Goal: Information Seeking & Learning: Find specific fact

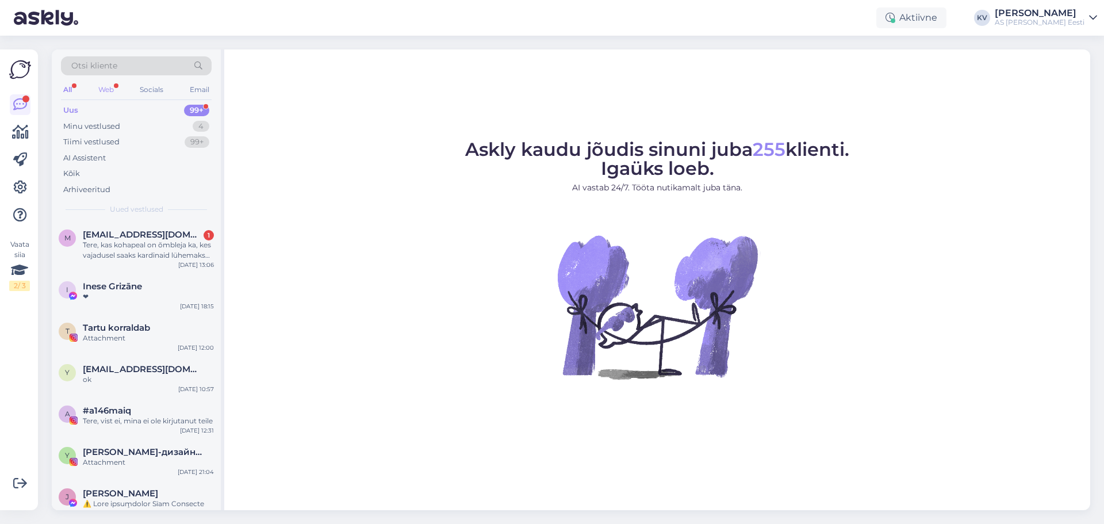
click at [110, 89] on div "Web" at bounding box center [106, 89] width 20 height 15
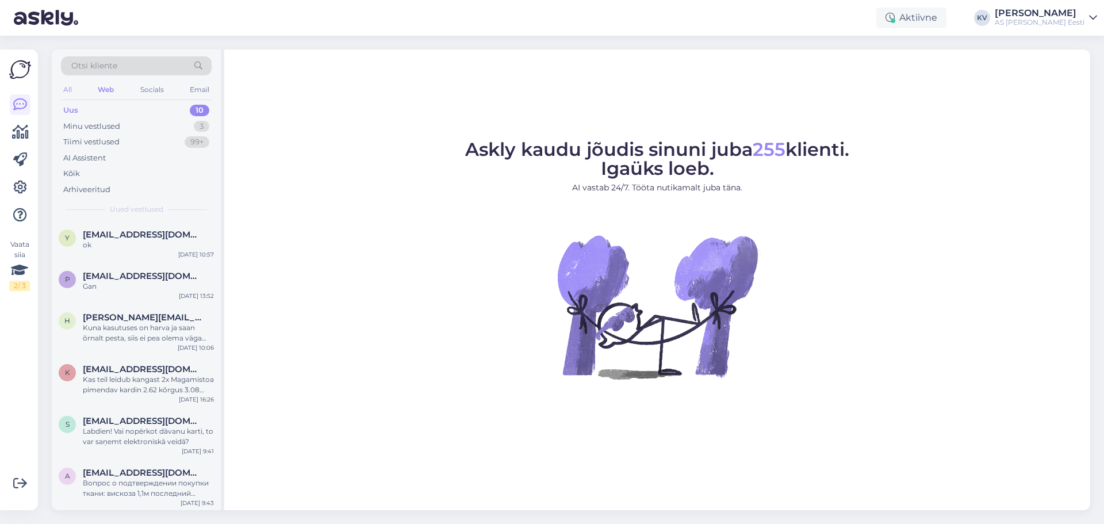
click at [70, 89] on div "All" at bounding box center [67, 89] width 13 height 15
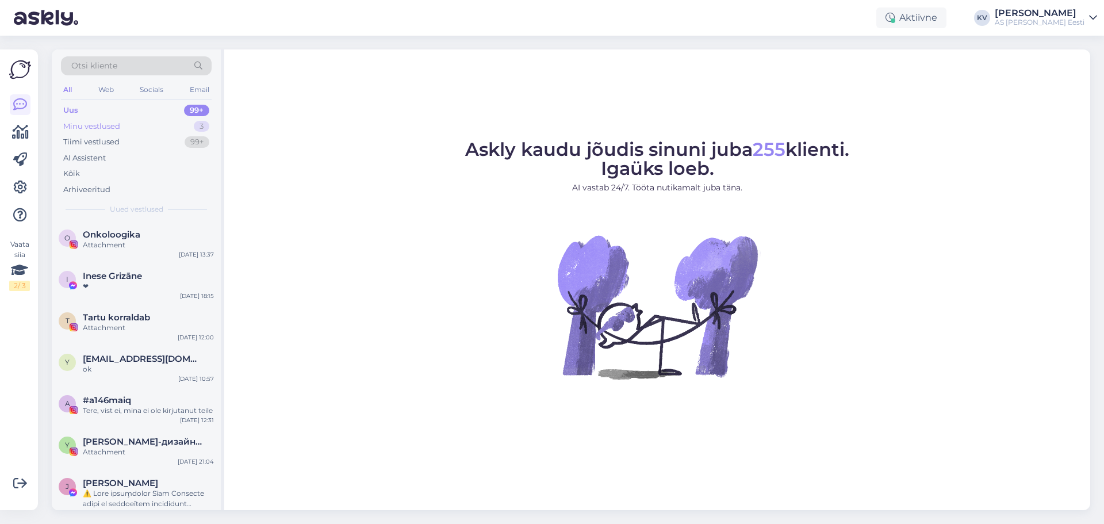
click at [87, 128] on div "Minu vestlused" at bounding box center [91, 127] width 57 height 12
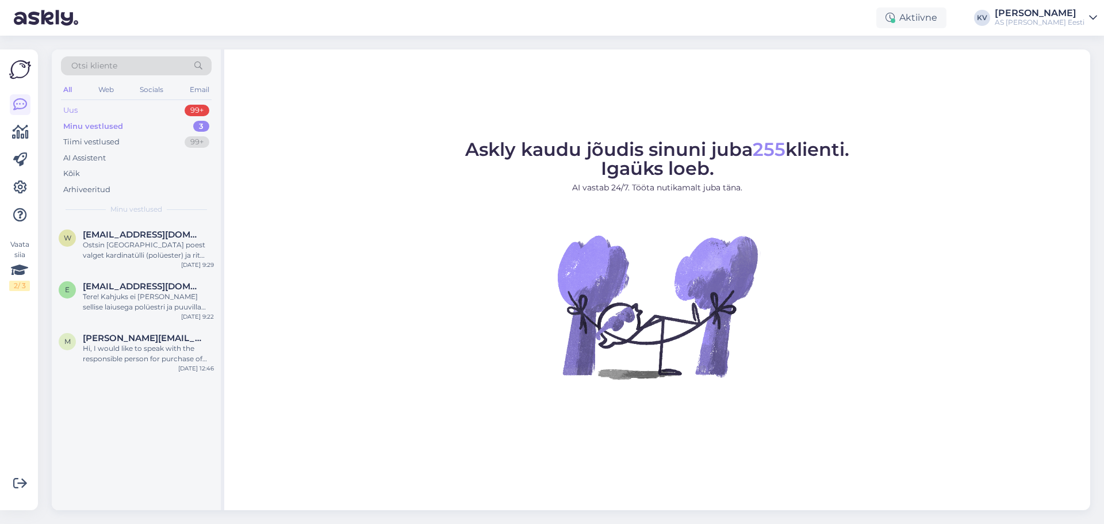
click at [86, 111] on div "Uus 99+" at bounding box center [136, 110] width 151 height 16
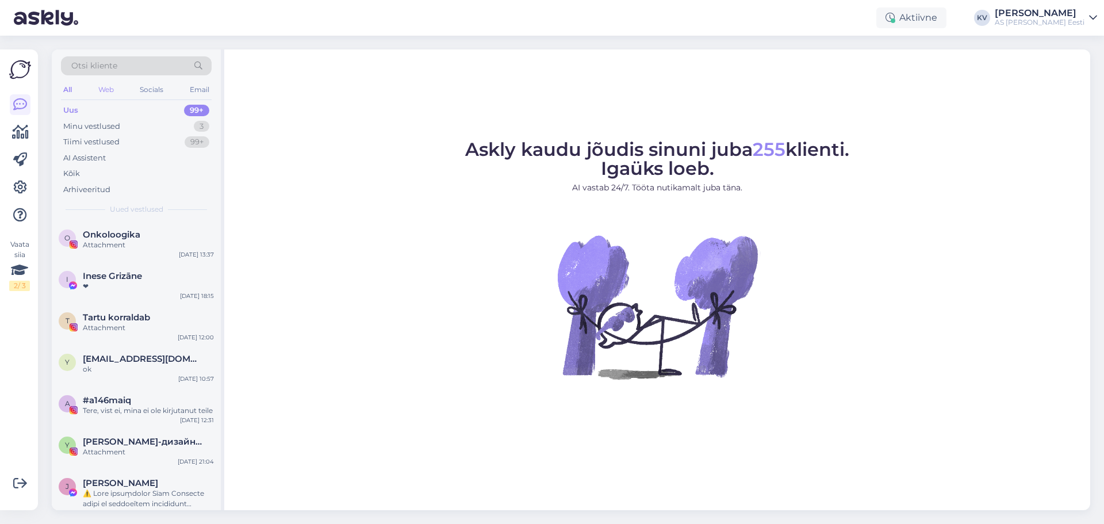
click at [108, 93] on div "Web" at bounding box center [106, 89] width 20 height 15
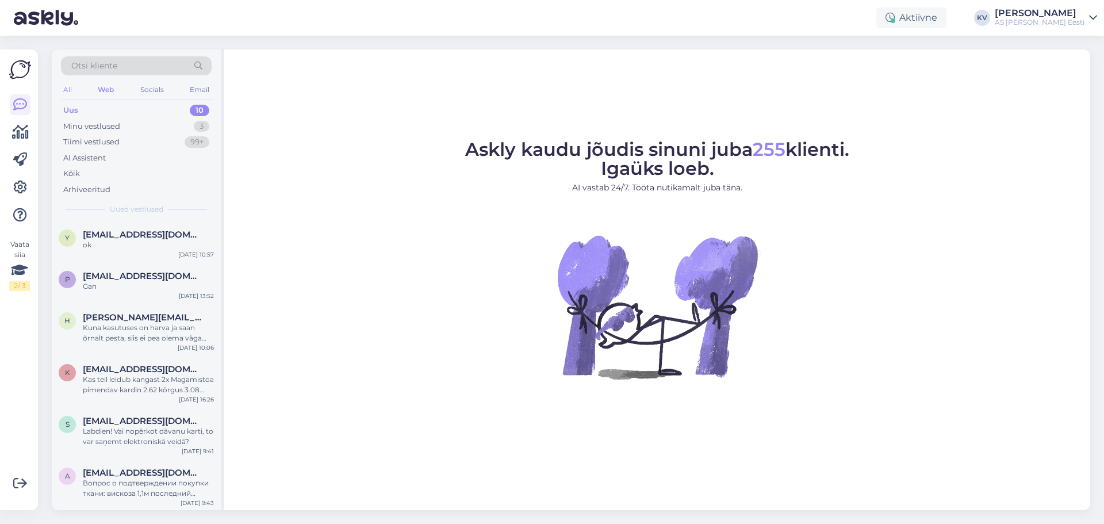
click at [73, 87] on div "All" at bounding box center [67, 89] width 13 height 15
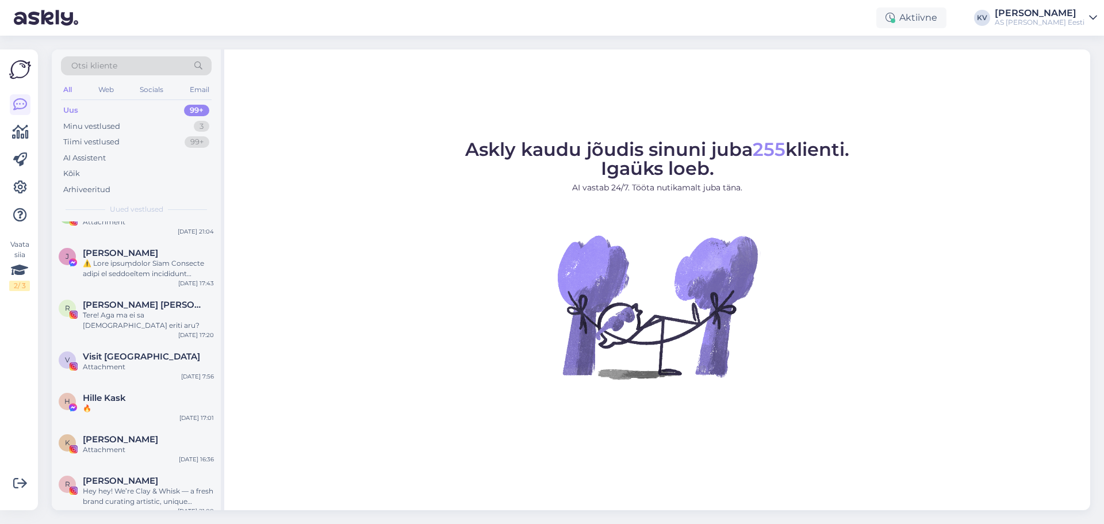
scroll to position [288, 0]
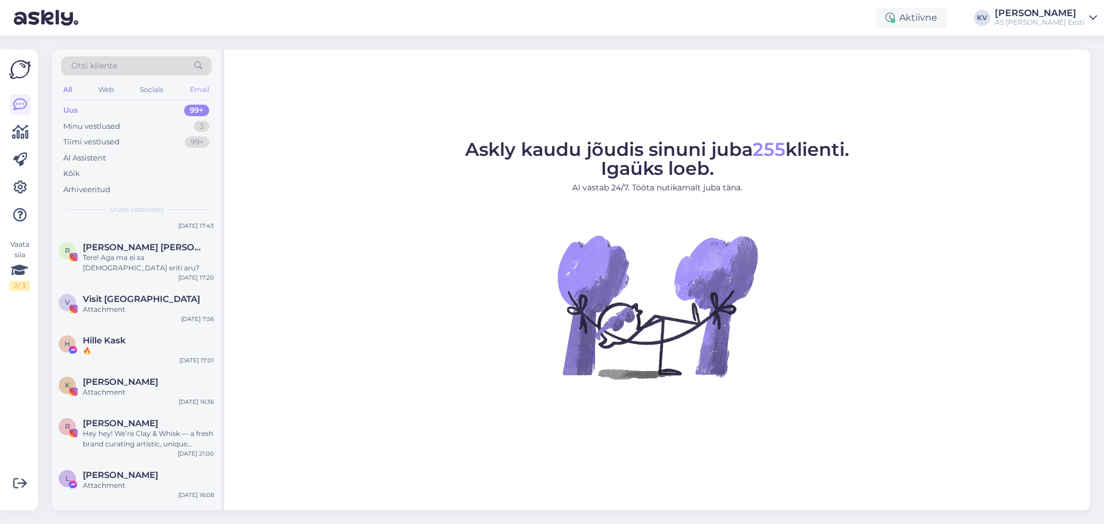
click at [196, 89] on div "Email" at bounding box center [199, 89] width 24 height 15
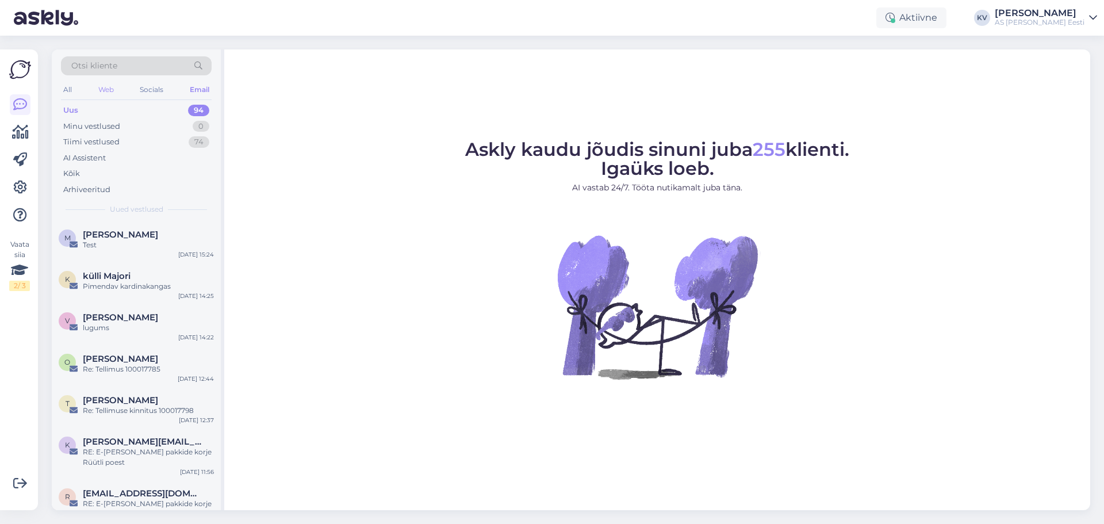
click at [107, 91] on div "Web" at bounding box center [106, 89] width 20 height 15
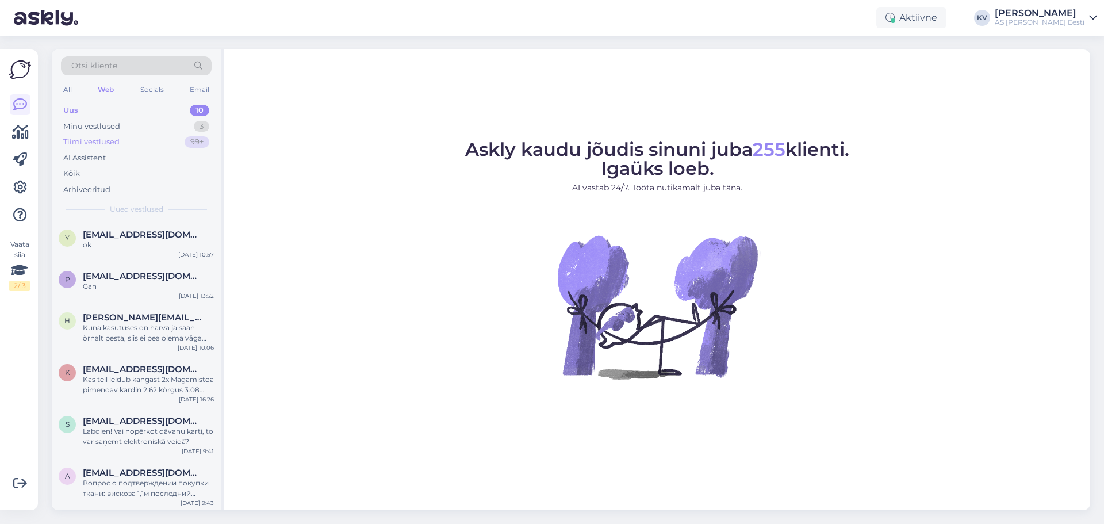
click at [91, 142] on div "Tiimi vestlused" at bounding box center [91, 142] width 56 height 12
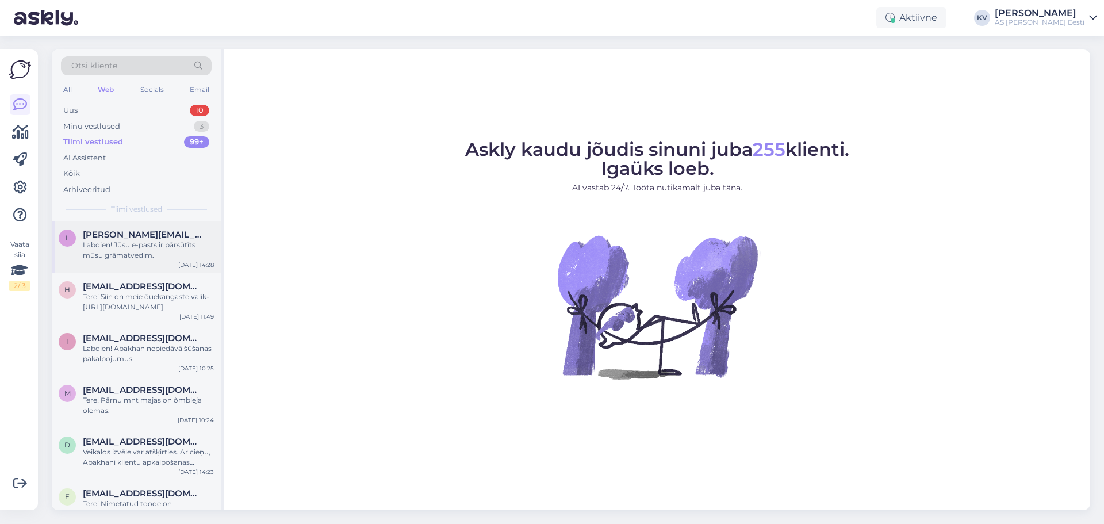
click at [112, 255] on div "Labdien! Jūsu e-pasts ir pārsūtīts mūsu grāmatvedim." at bounding box center [148, 250] width 131 height 21
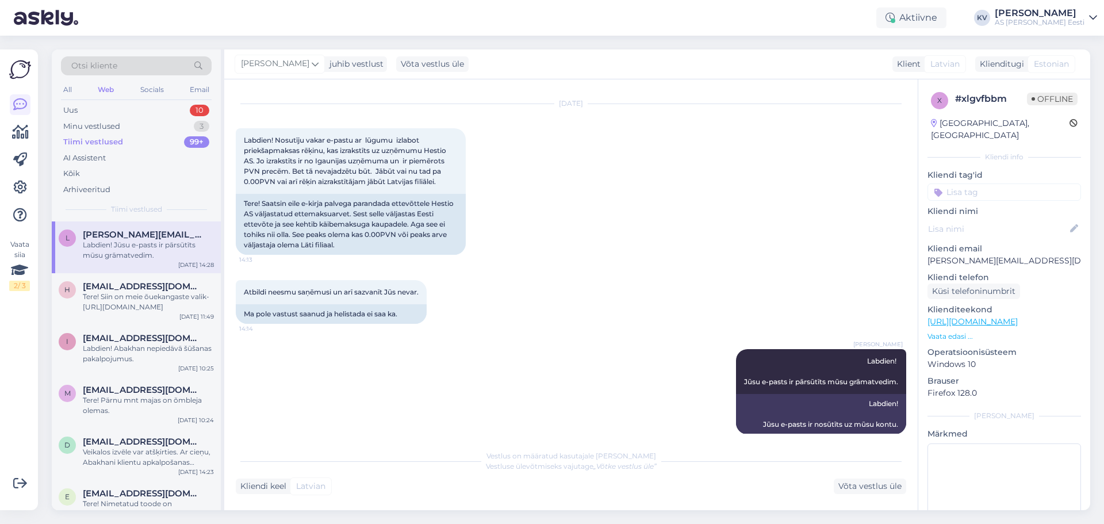
scroll to position [37, 0]
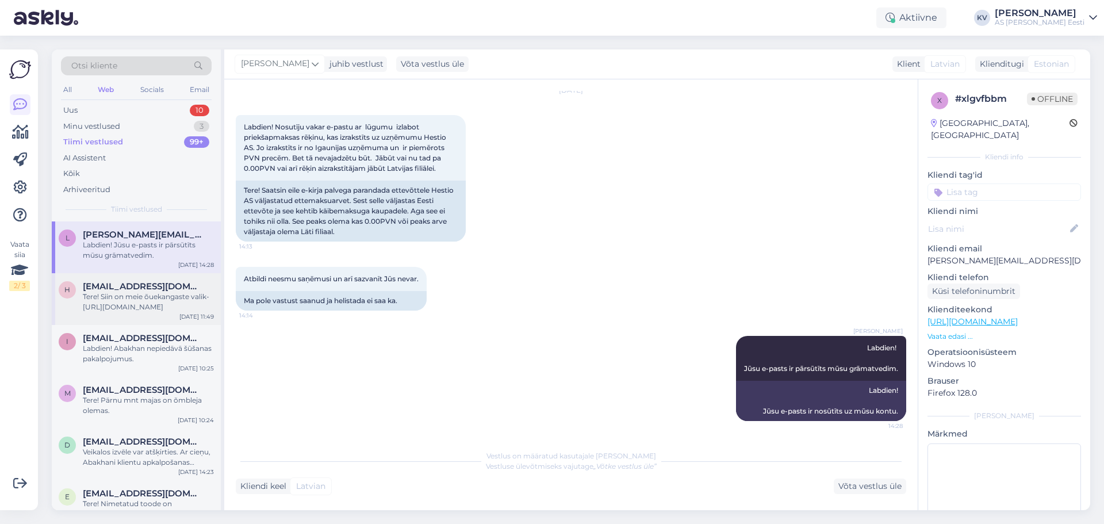
click at [162, 297] on div "Tere! Siin on meie õuekangaste valik- [URL][DOMAIN_NAME]" at bounding box center [148, 302] width 131 height 21
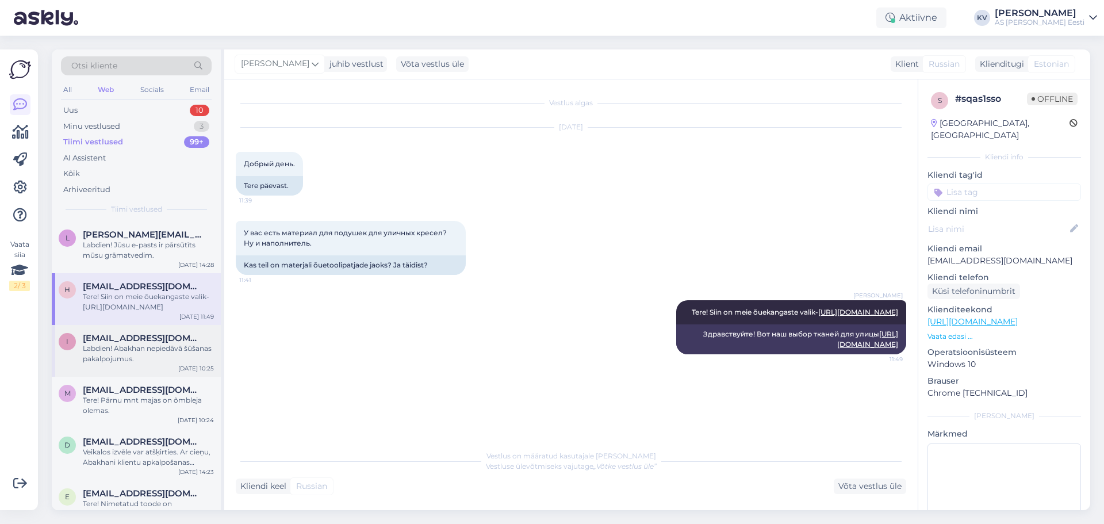
click at [140, 346] on div "Labdien! Abakhan nepiedāvā šūšanas pakalpojumus." at bounding box center [148, 353] width 131 height 21
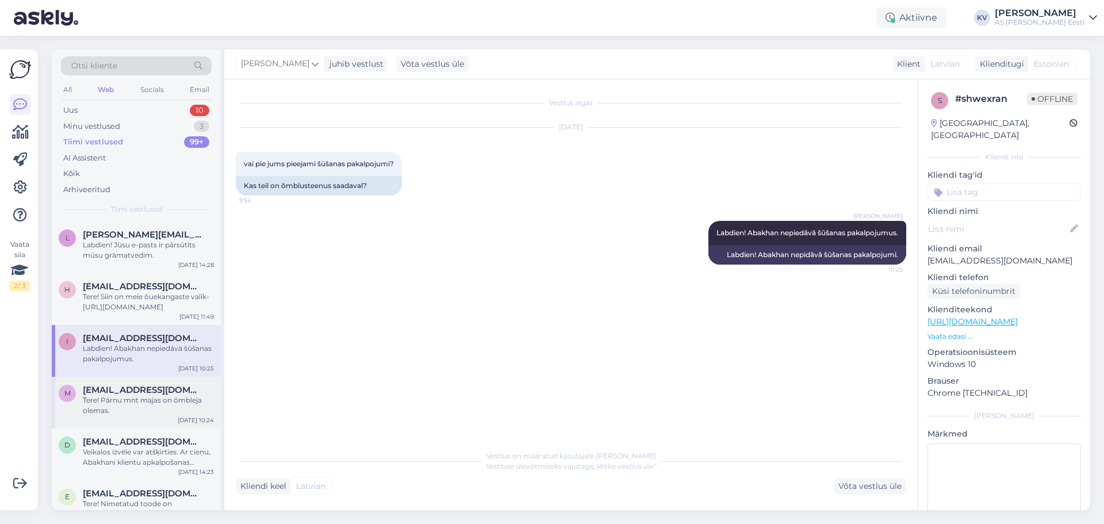
click at [126, 401] on div "Tere! Pärnu mnt majas on õmbleja olemas." at bounding box center [148, 405] width 131 height 21
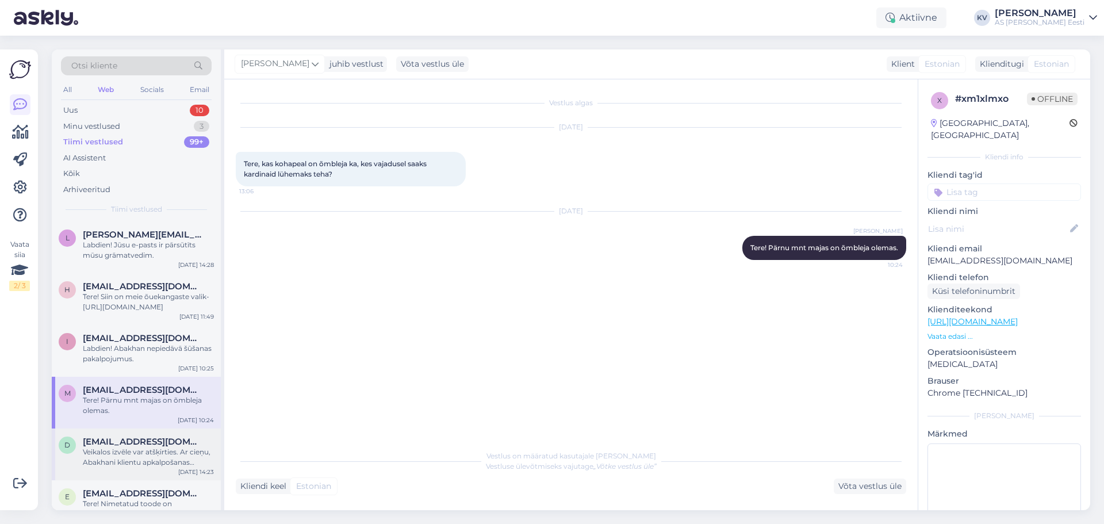
click at [123, 460] on div "Veikalos izvēle var atšķirties. Ar cieņu, Abakhani klientu apkalpošanas dienests" at bounding box center [148, 457] width 131 height 21
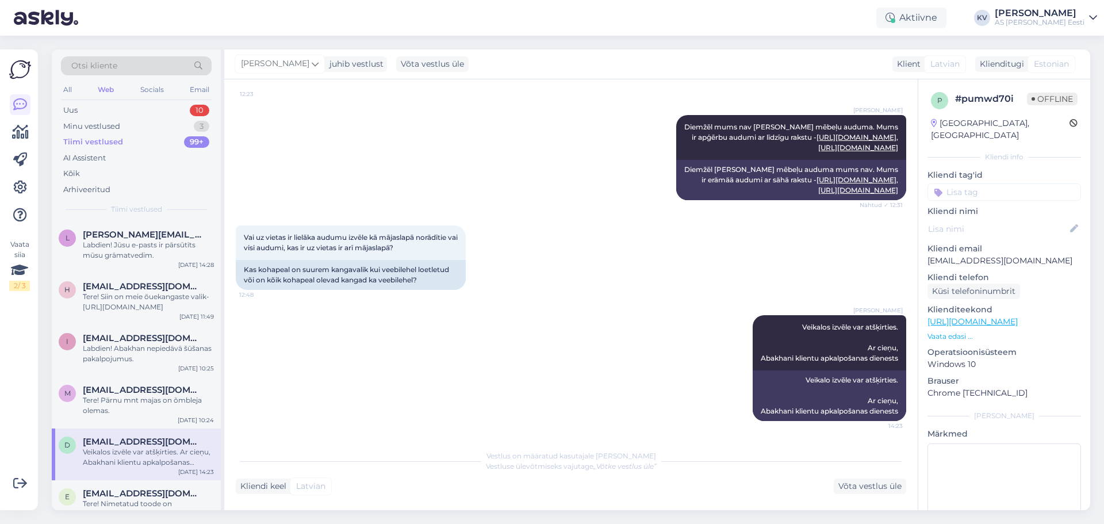
scroll to position [58, 0]
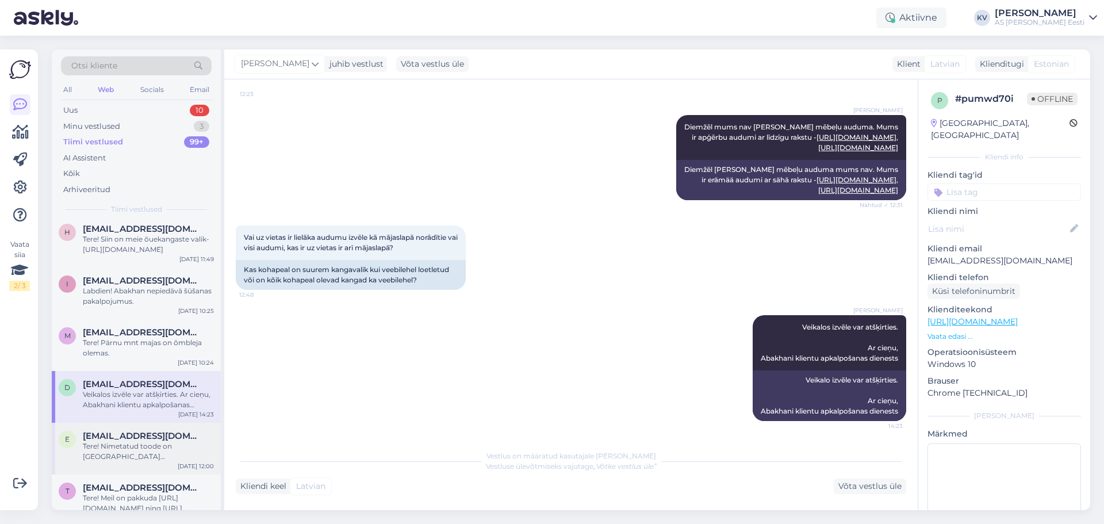
click at [123, 453] on div "Tere! Nimetatud toode on [GEOGRAPHIC_DATA] [GEOGRAPHIC_DATA] mnt kaupluses 1 tk." at bounding box center [148, 451] width 131 height 21
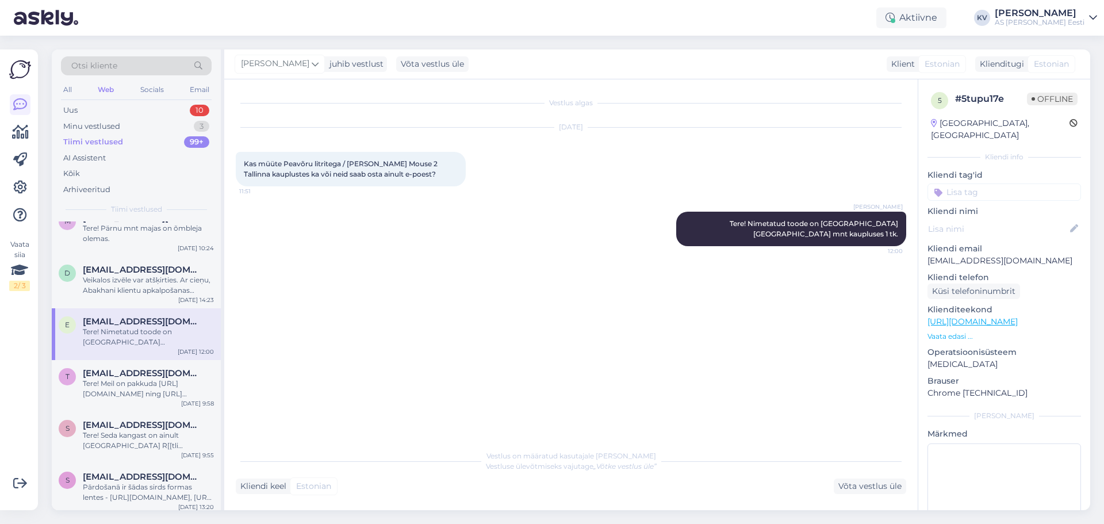
scroll to position [173, 0]
click at [127, 443] on div "Tere! Seda kangast on ainult [GEOGRAPHIC_DATA] R[[tli t'[PERSON_NAME] kaupluses." at bounding box center [148, 440] width 131 height 21
